Goal: Navigation & Orientation: Find specific page/section

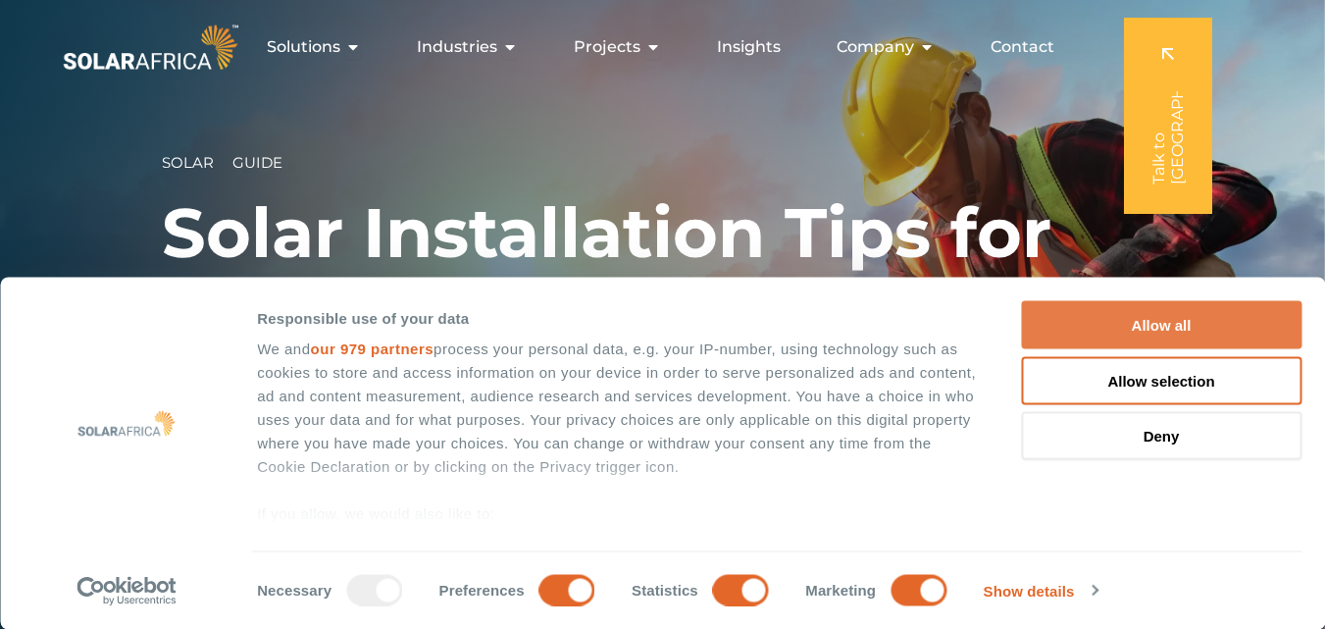
click at [1165, 319] on button "Allow all" at bounding box center [1161, 325] width 281 height 48
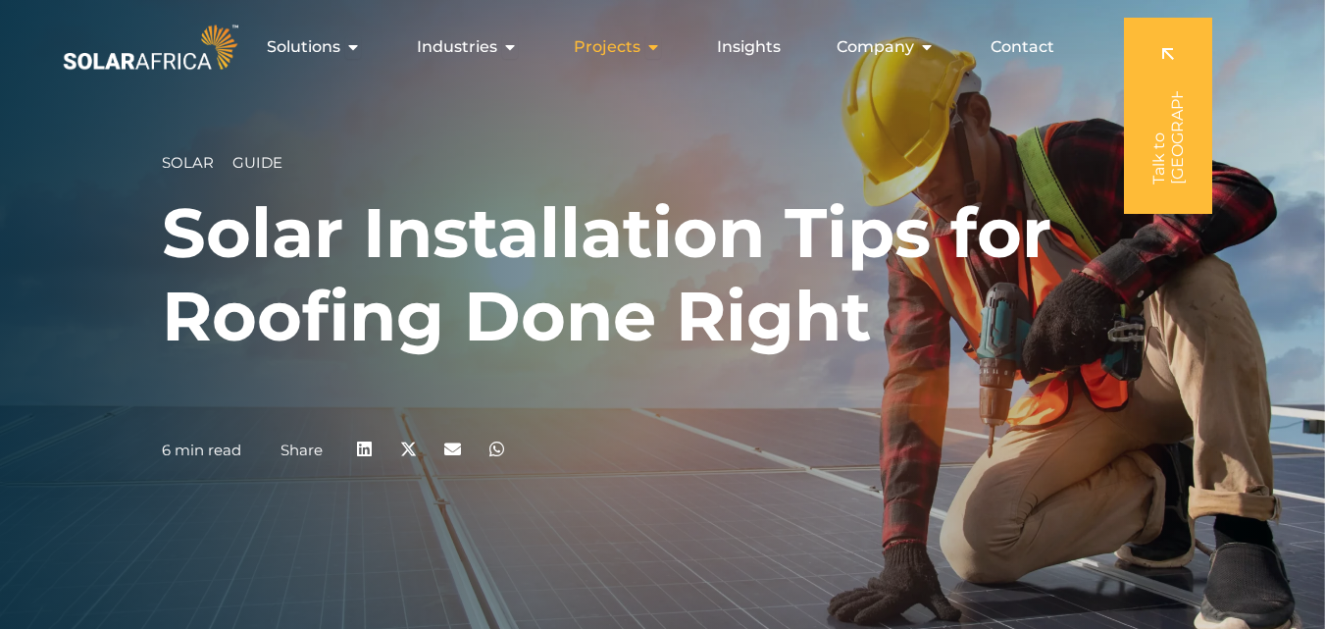
click at [646, 41] on div "Projects Close Projects Open Projects" at bounding box center [617, 46] width 119 height 39
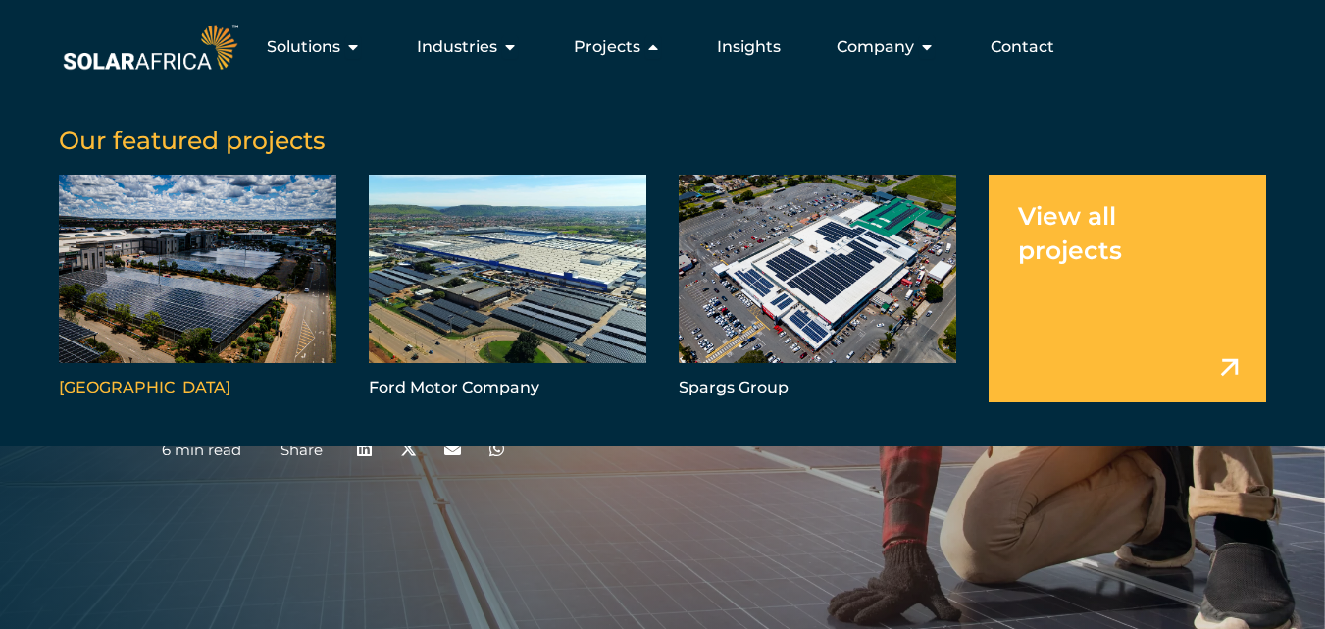
click at [220, 303] on link "Menu" at bounding box center [198, 289] width 278 height 228
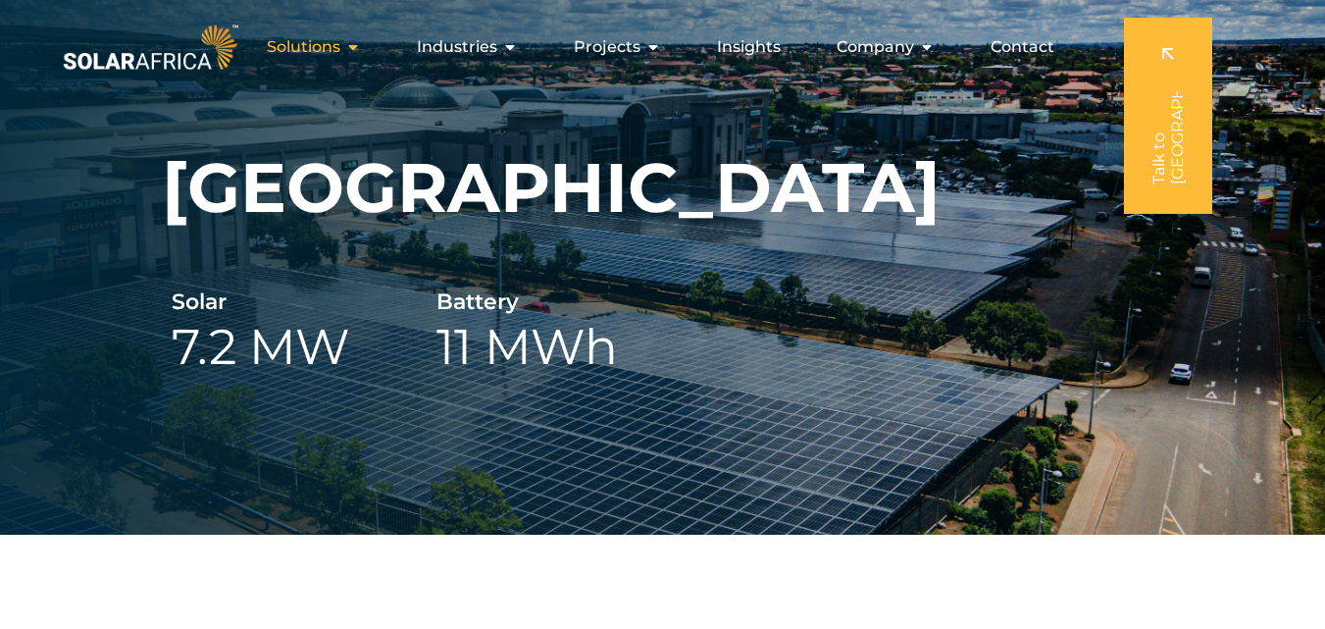
click at [346, 44] on div "Solutions Close Solutions Open Solutions" at bounding box center [314, 46] width 126 height 39
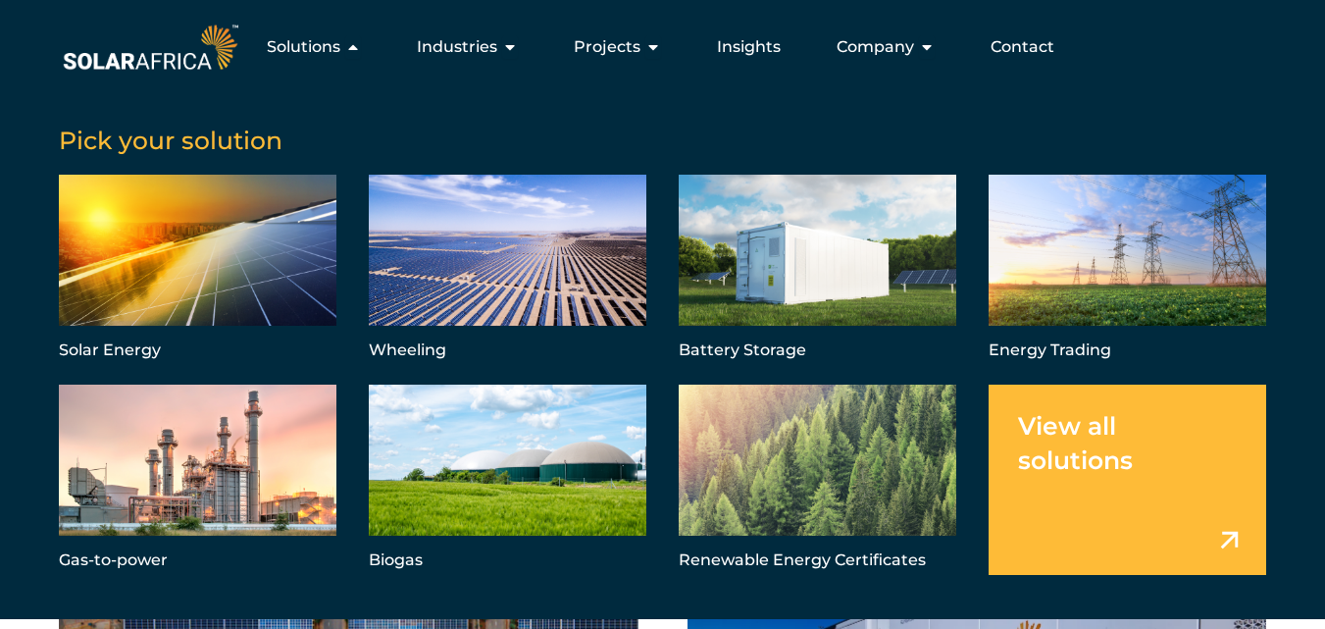
scroll to position [1216, 0]
click at [1233, 542] on link "Menu" at bounding box center [1128, 480] width 278 height 190
